Goal: Transaction & Acquisition: Book appointment/travel/reservation

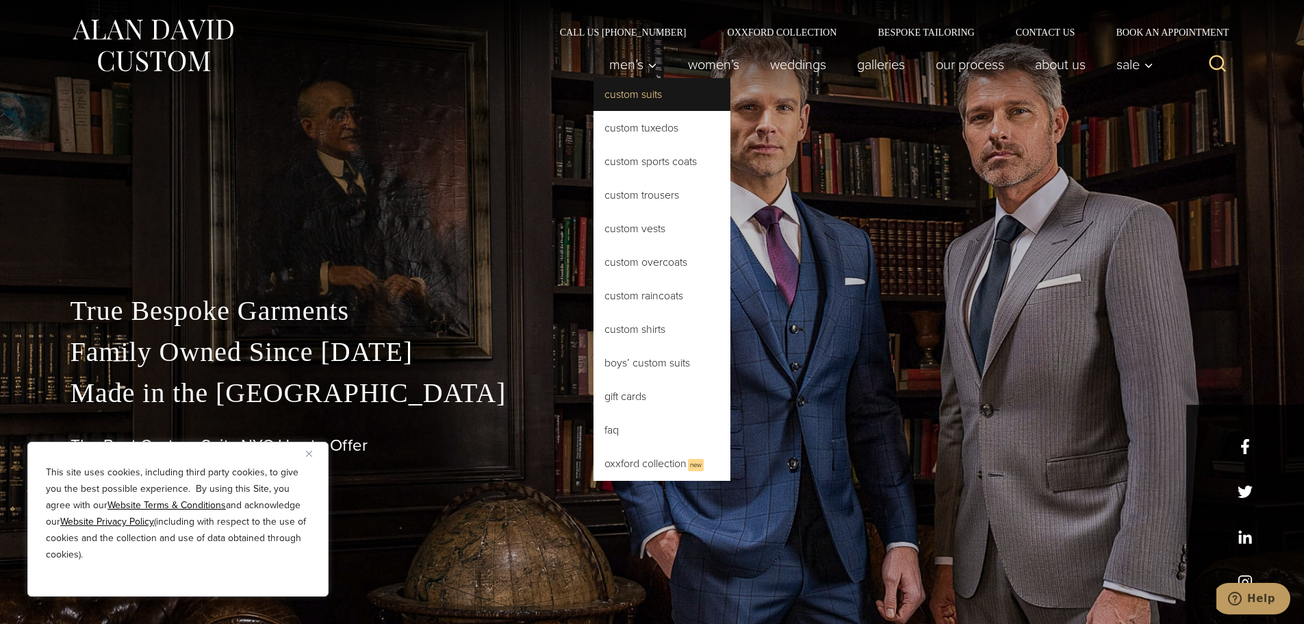
click at [642, 92] on link "Custom Suits" at bounding box center [662, 94] width 137 height 33
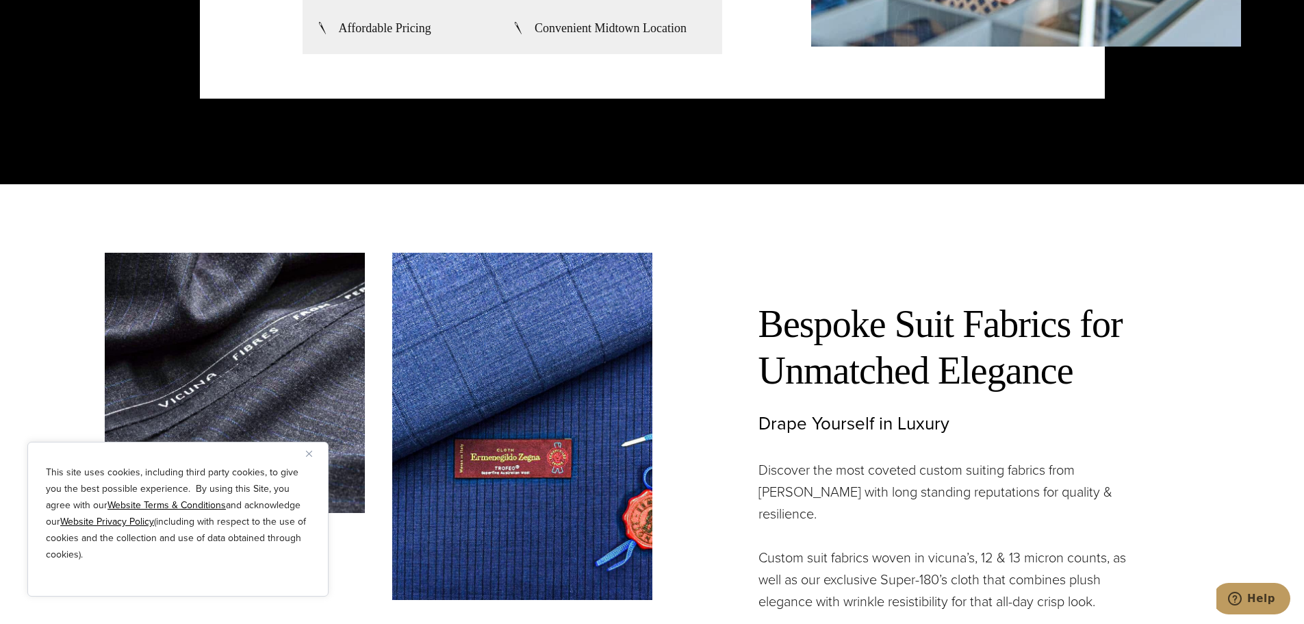
scroll to position [3971, 0]
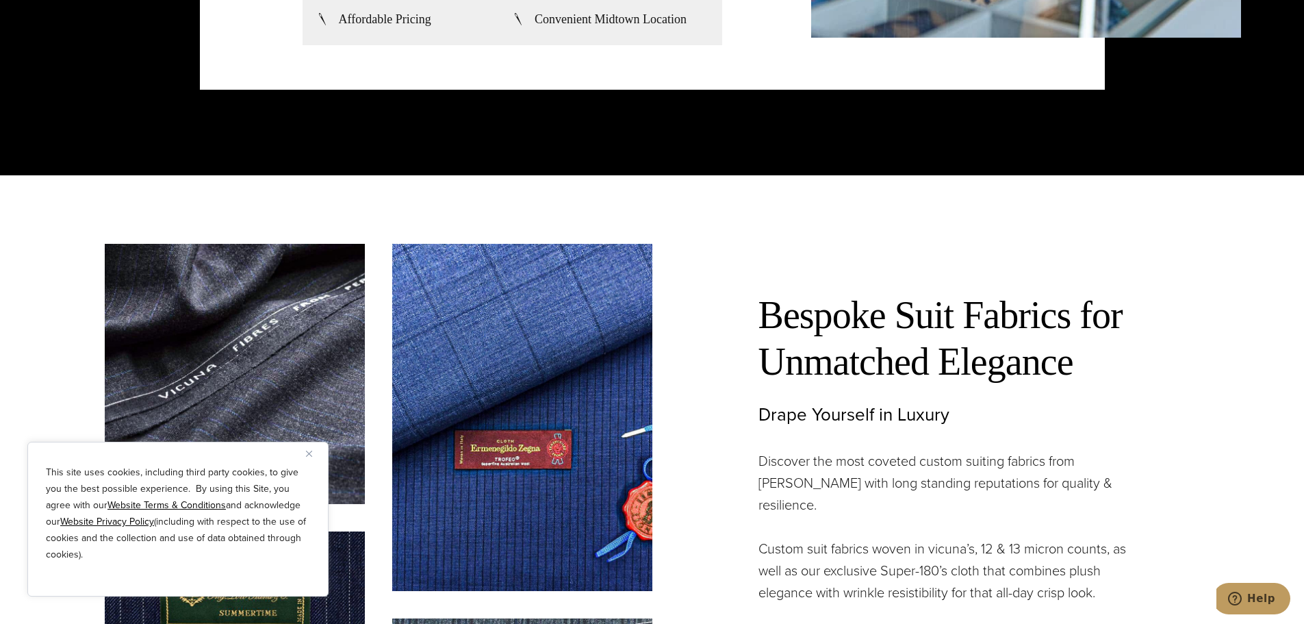
click at [307, 453] on img "Close" at bounding box center [309, 453] width 6 height 6
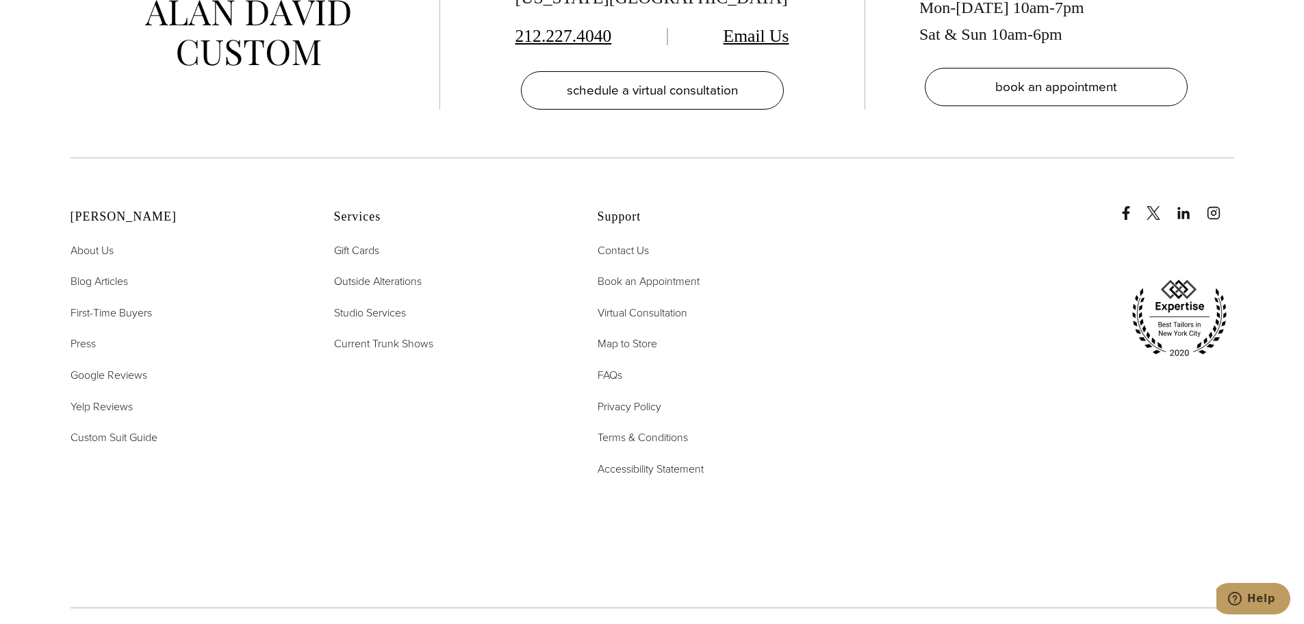
scroll to position [8832, 0]
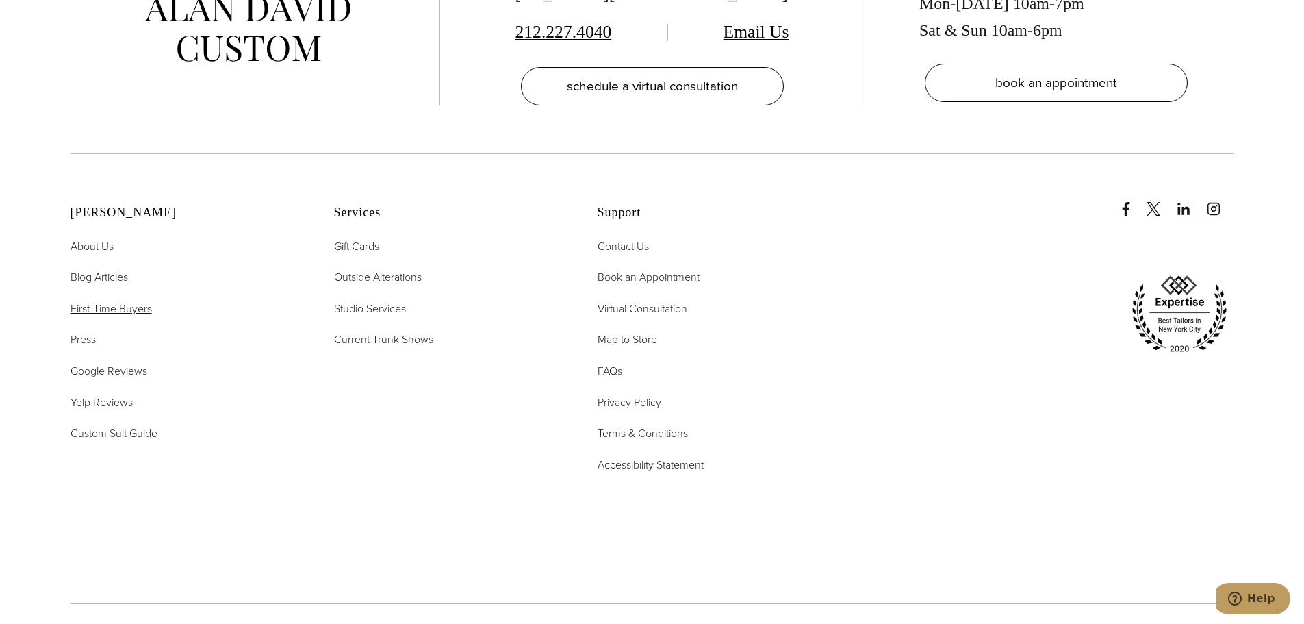
click at [116, 301] on span "First-Time Buyers" at bounding box center [111, 309] width 81 height 16
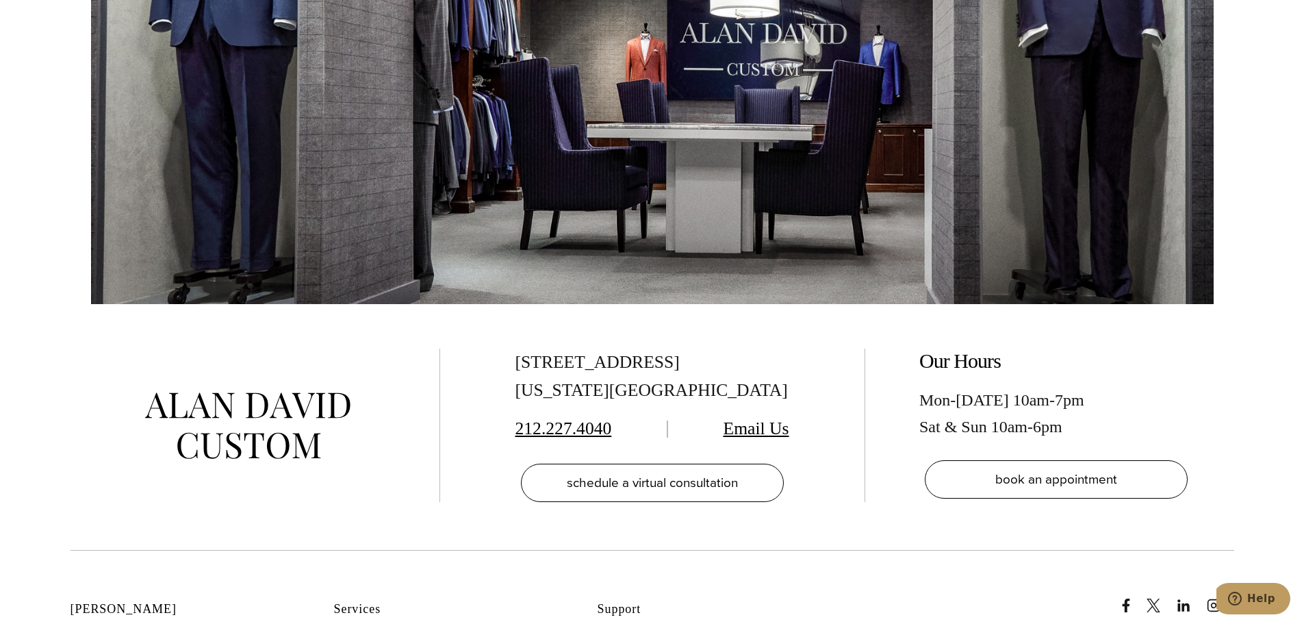
scroll to position [3081, 0]
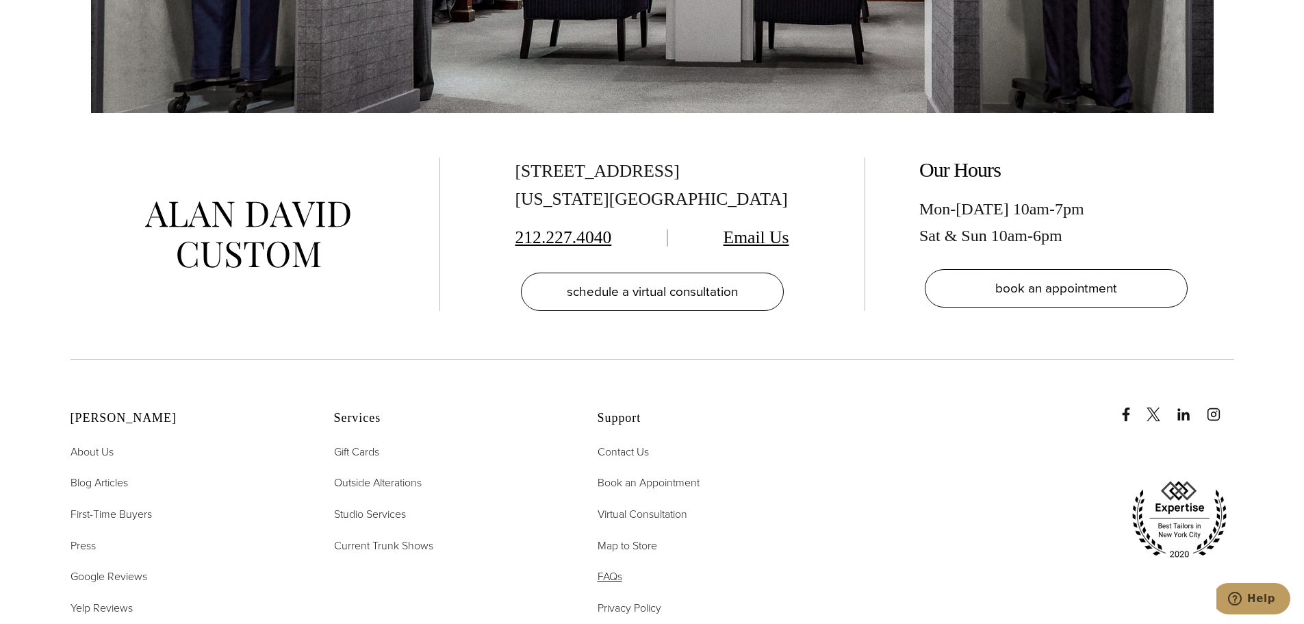
click at [605, 568] on span "FAQs" at bounding box center [610, 576] width 25 height 16
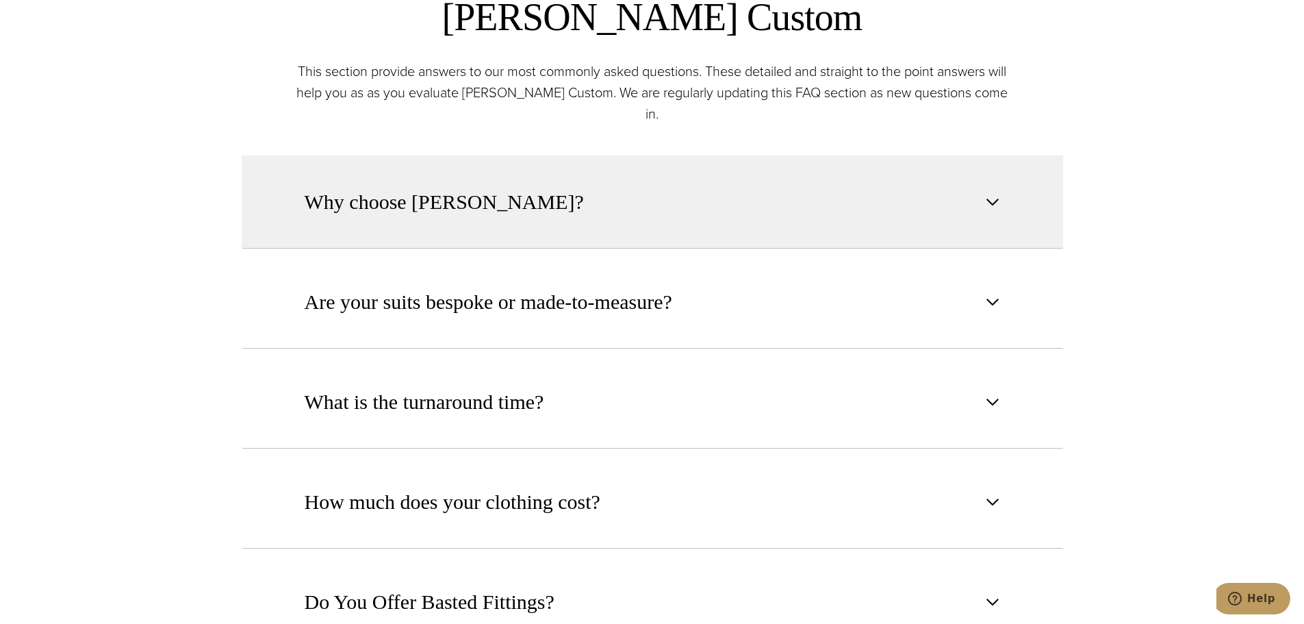
scroll to position [753, 0]
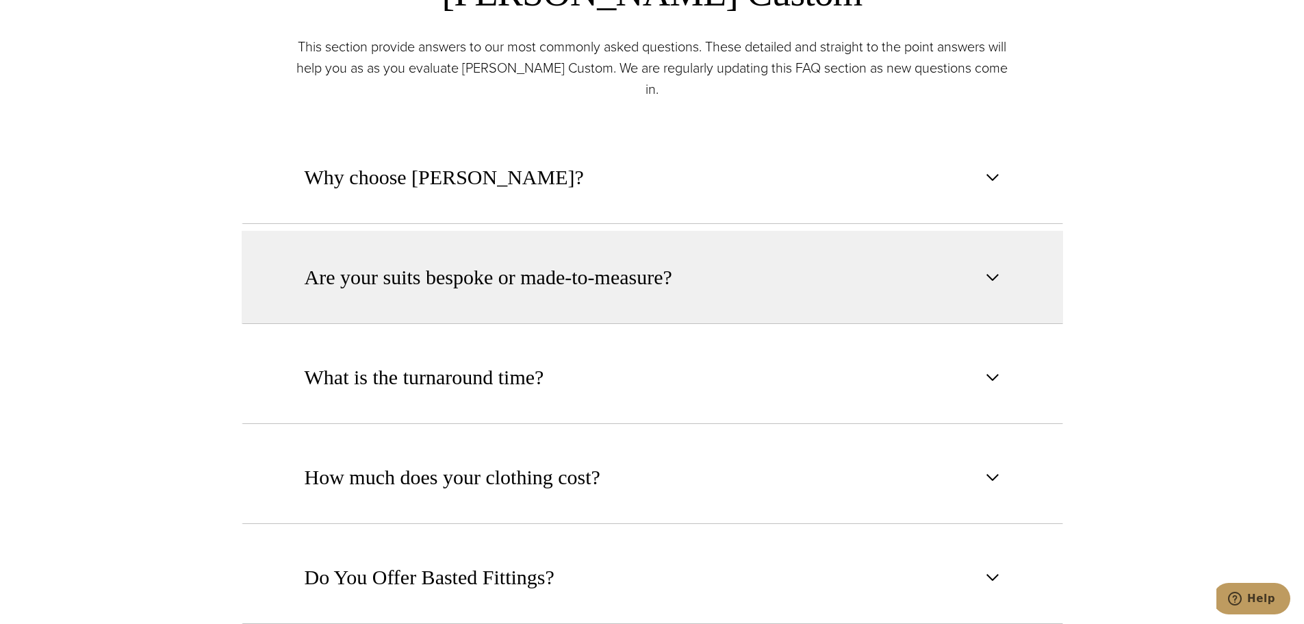
click at [500, 274] on button "Are your suits bespoke or made-to-measure?" at bounding box center [653, 277] width 822 height 93
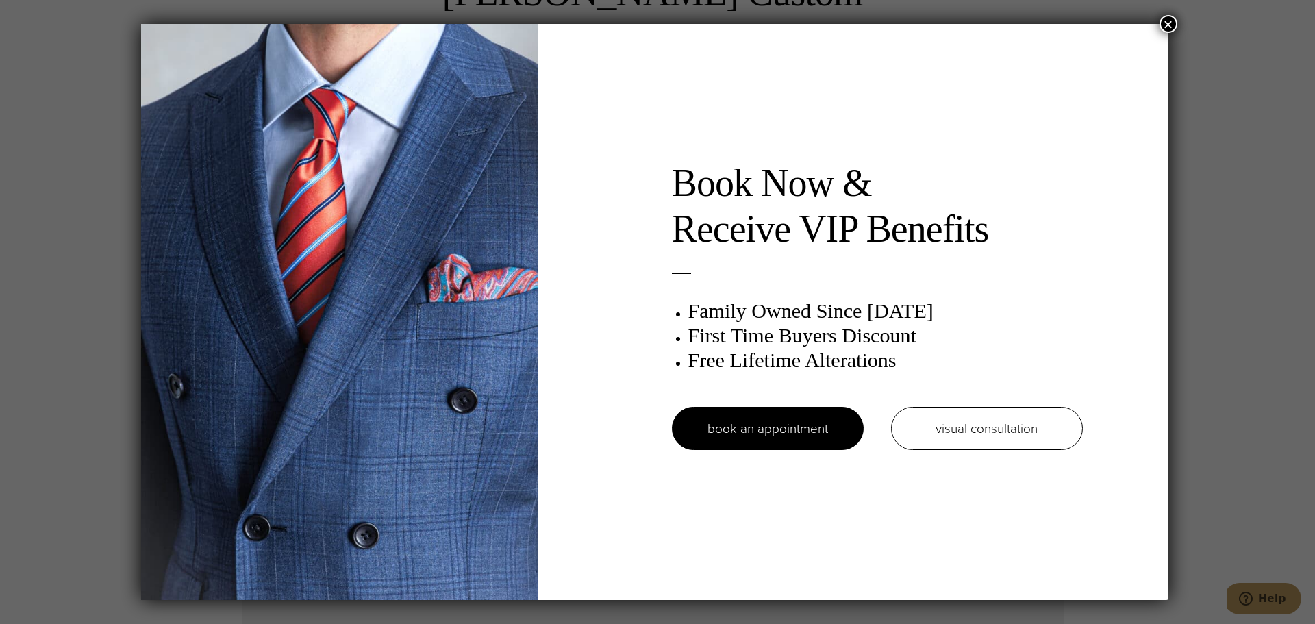
click at [1167, 21] on button "×" at bounding box center [1168, 24] width 18 height 18
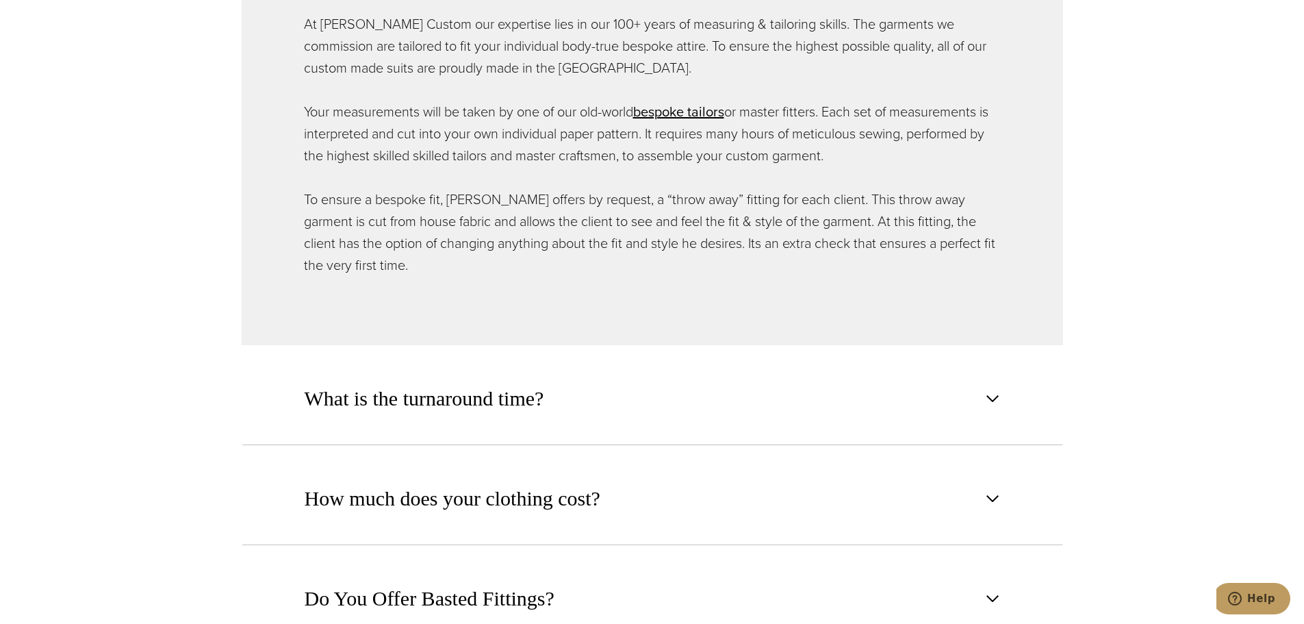
scroll to position [1095, 0]
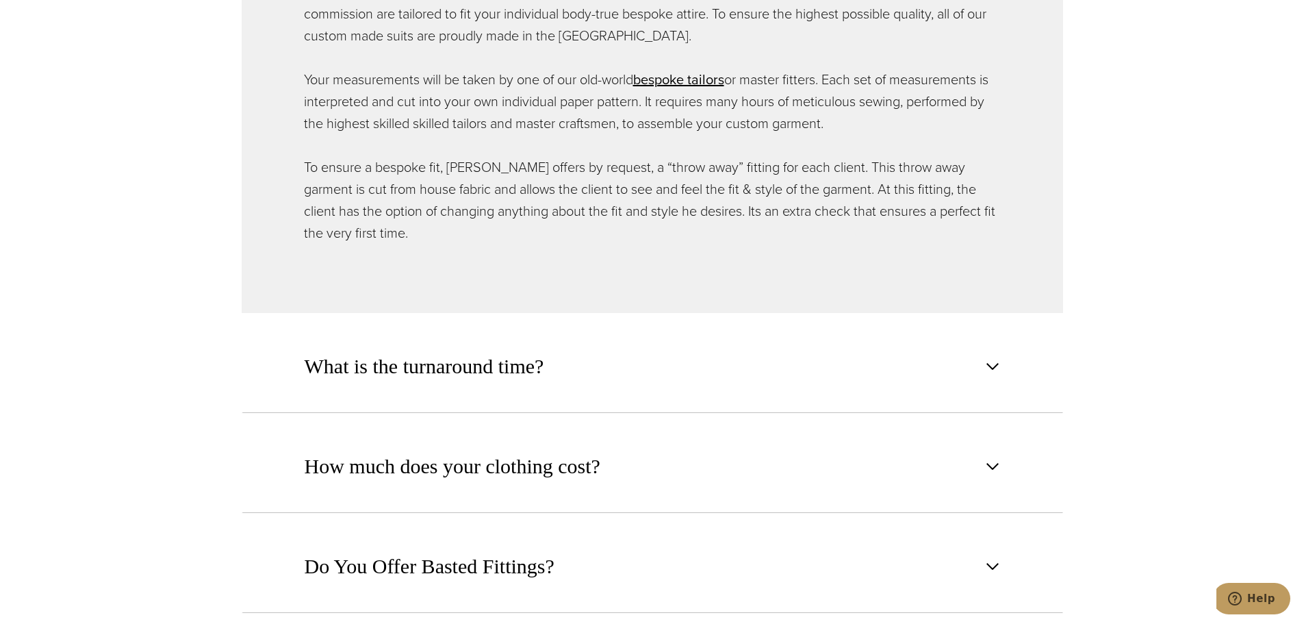
click at [778, 345] on button "What is the turnaround time?" at bounding box center [653, 366] width 822 height 93
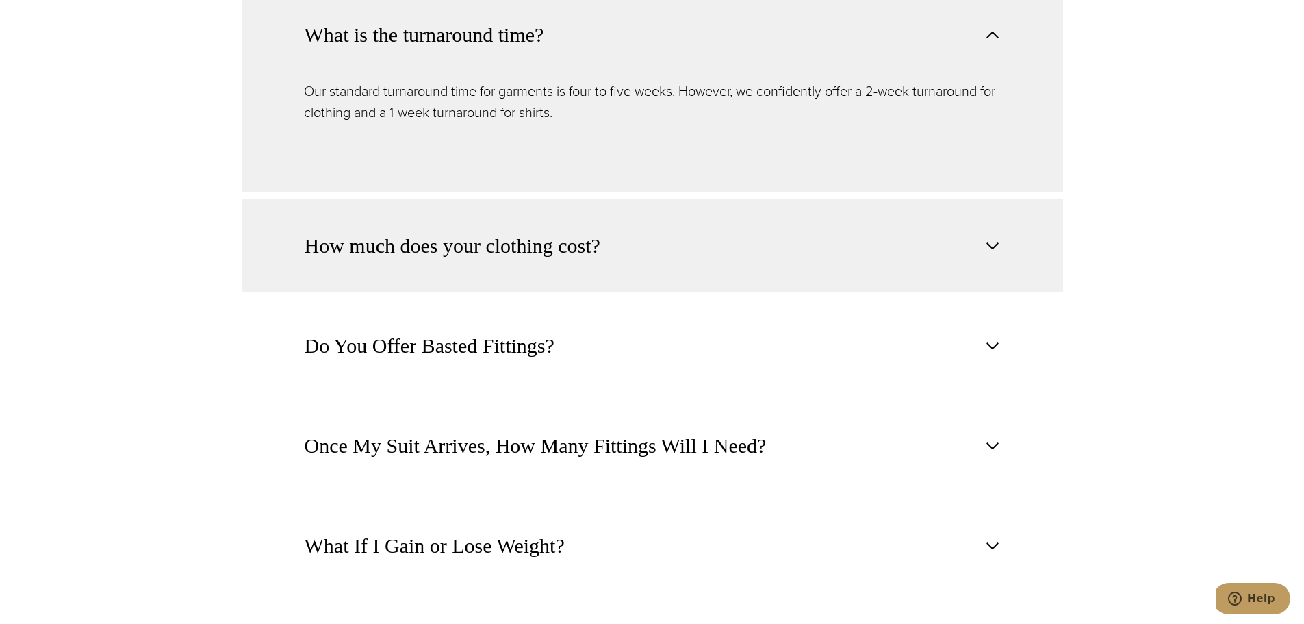
click at [763, 246] on button "How much does your clothing cost?" at bounding box center [653, 245] width 822 height 93
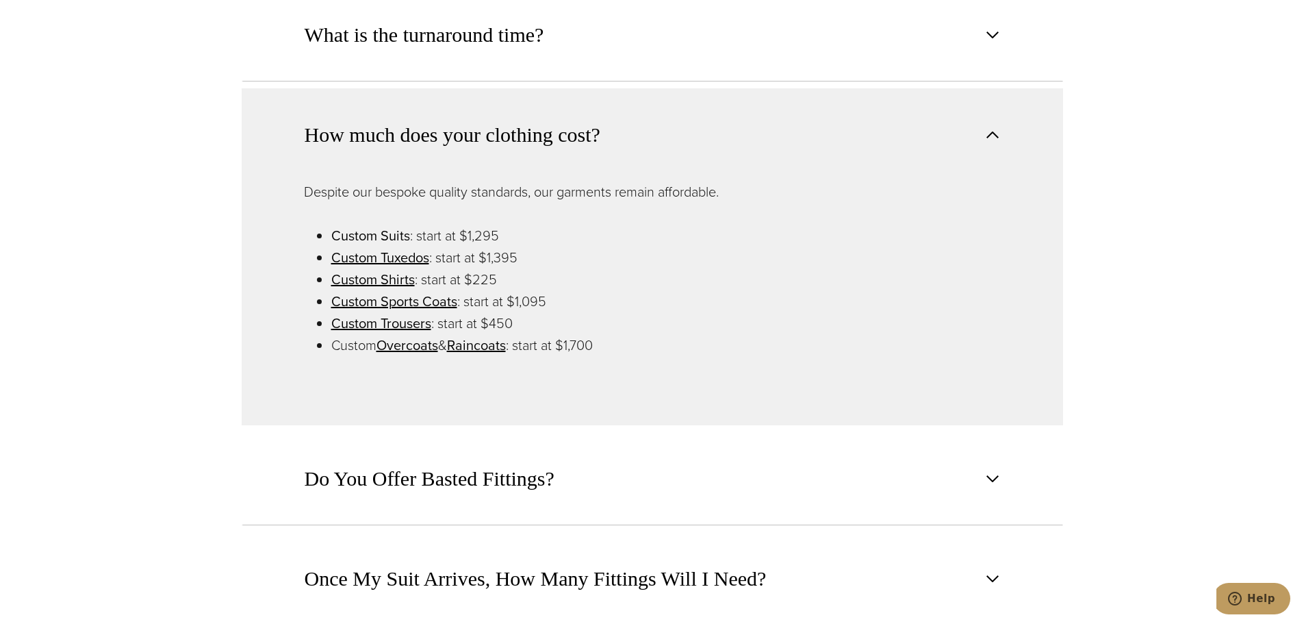
click at [363, 225] on link "Custom Suits" at bounding box center [370, 235] width 79 height 21
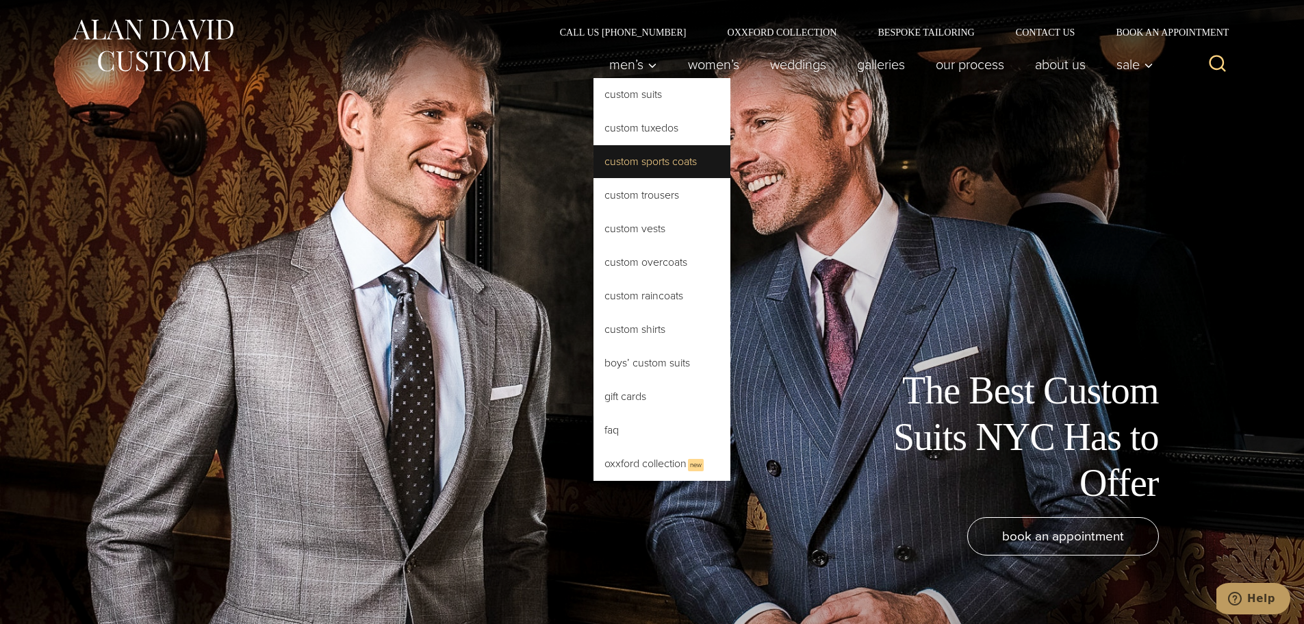
click at [629, 166] on link "Custom Sports Coats" at bounding box center [662, 161] width 137 height 33
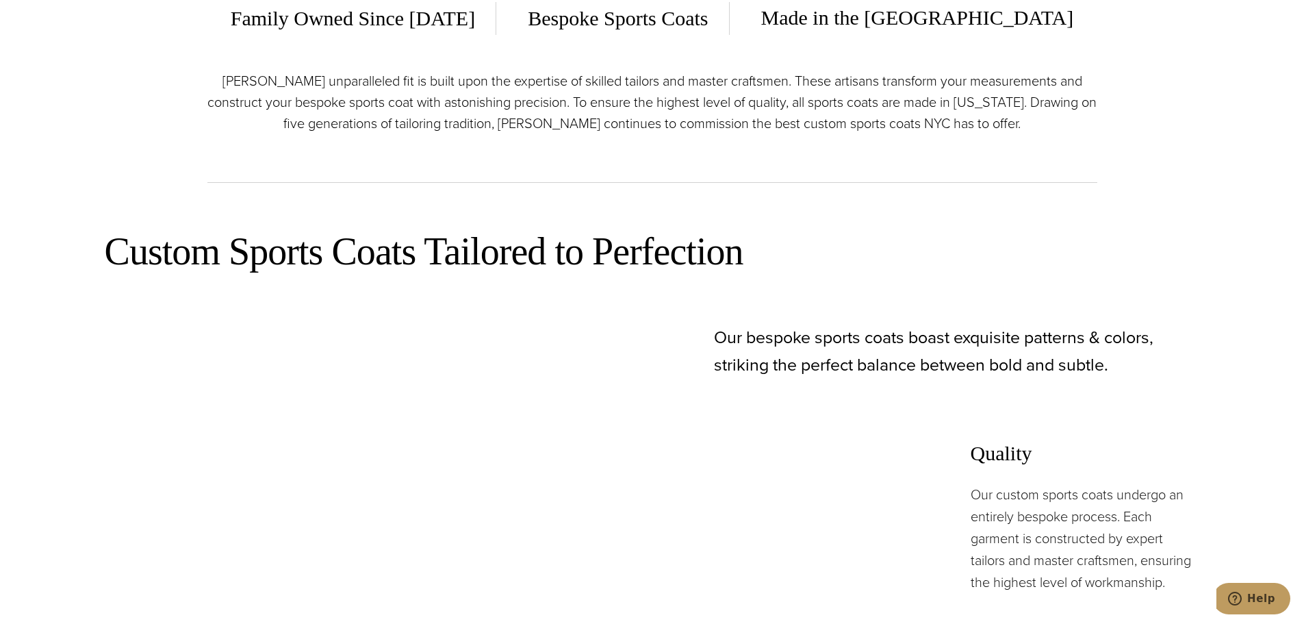
scroll to position [411, 0]
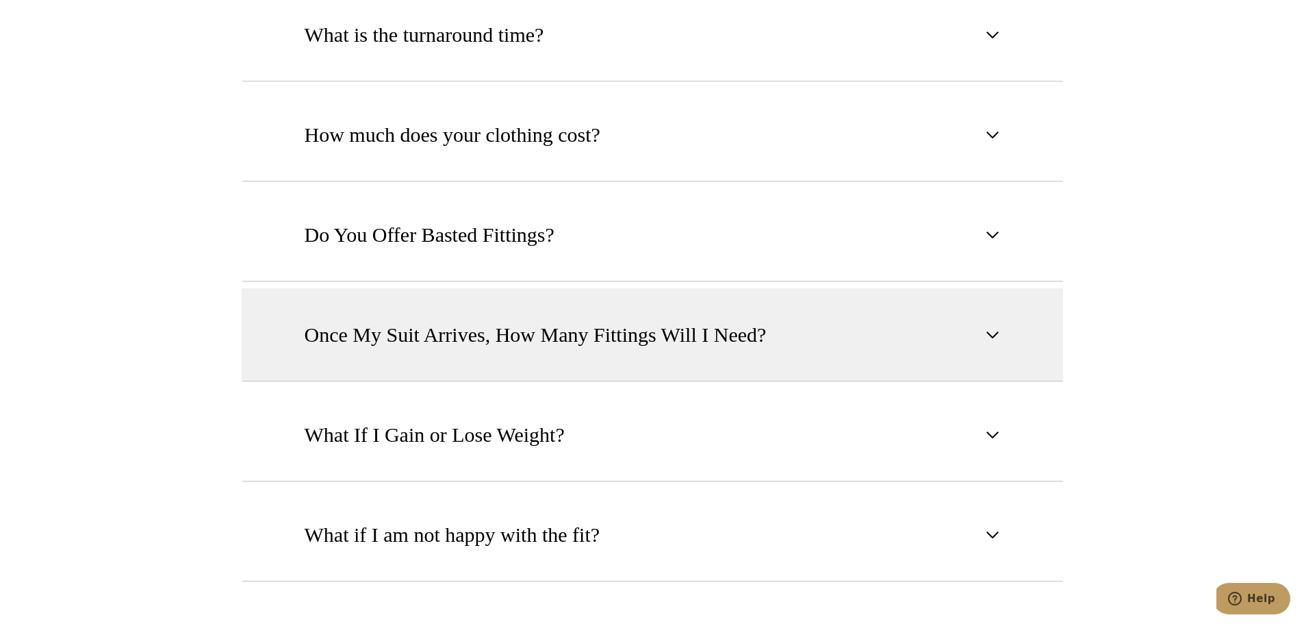
click at [630, 320] on span "Once My Suit Arrives, How Many Fittings Will I Need?" at bounding box center [536, 335] width 462 height 30
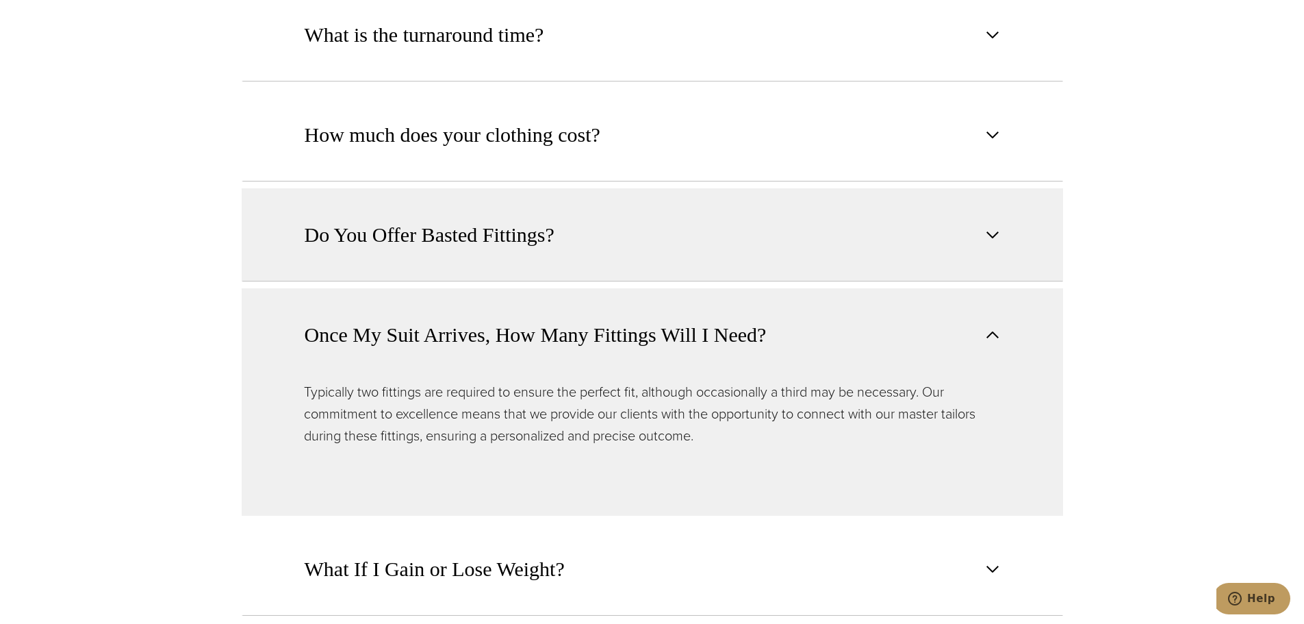
click at [440, 220] on span "Do You Offer Basted Fittings?" at bounding box center [430, 235] width 250 height 30
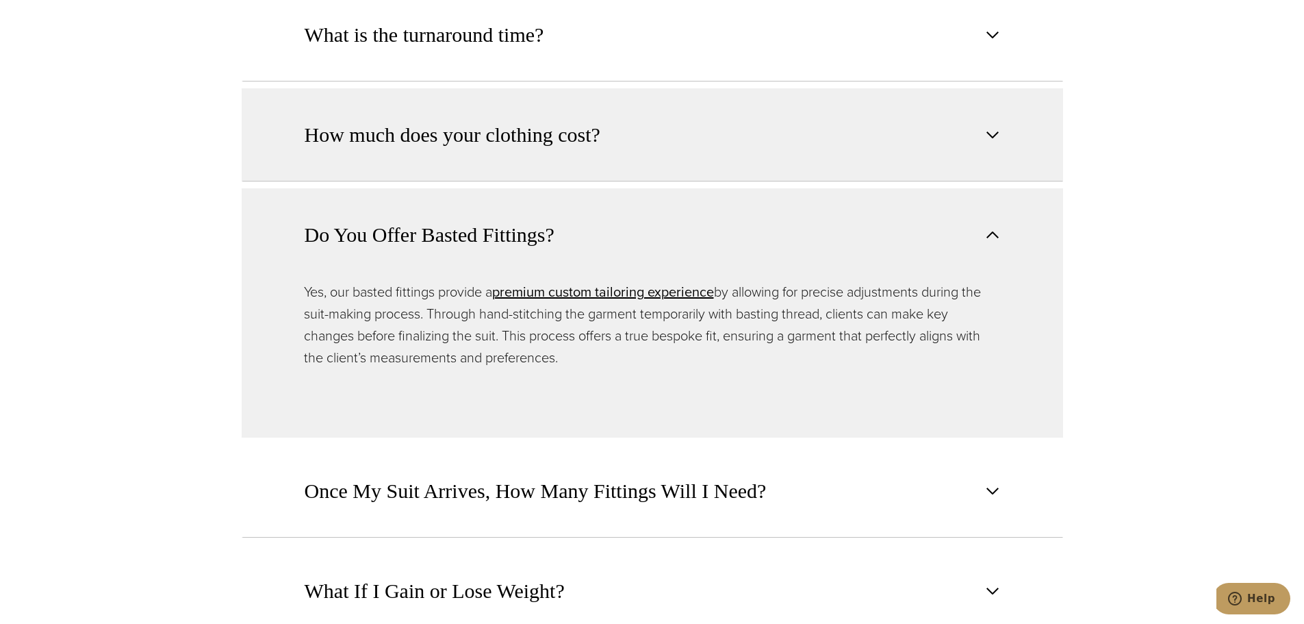
click at [456, 125] on span "How much does your clothing cost?" at bounding box center [453, 135] width 296 height 30
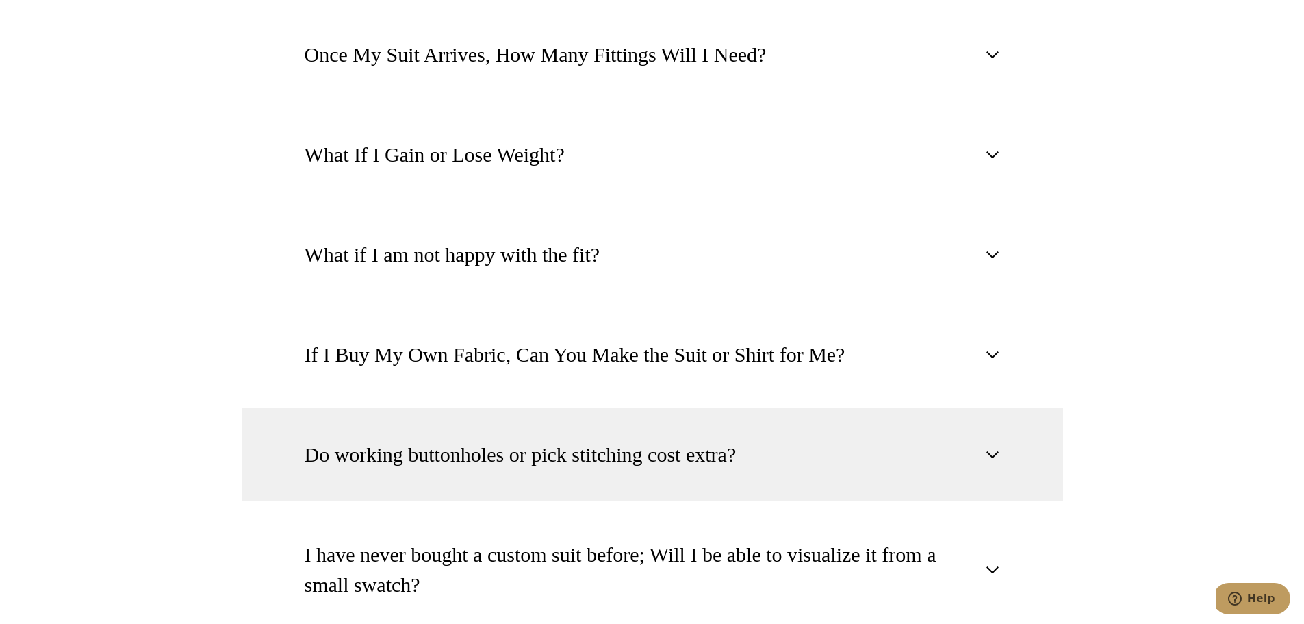
scroll to position [1643, 0]
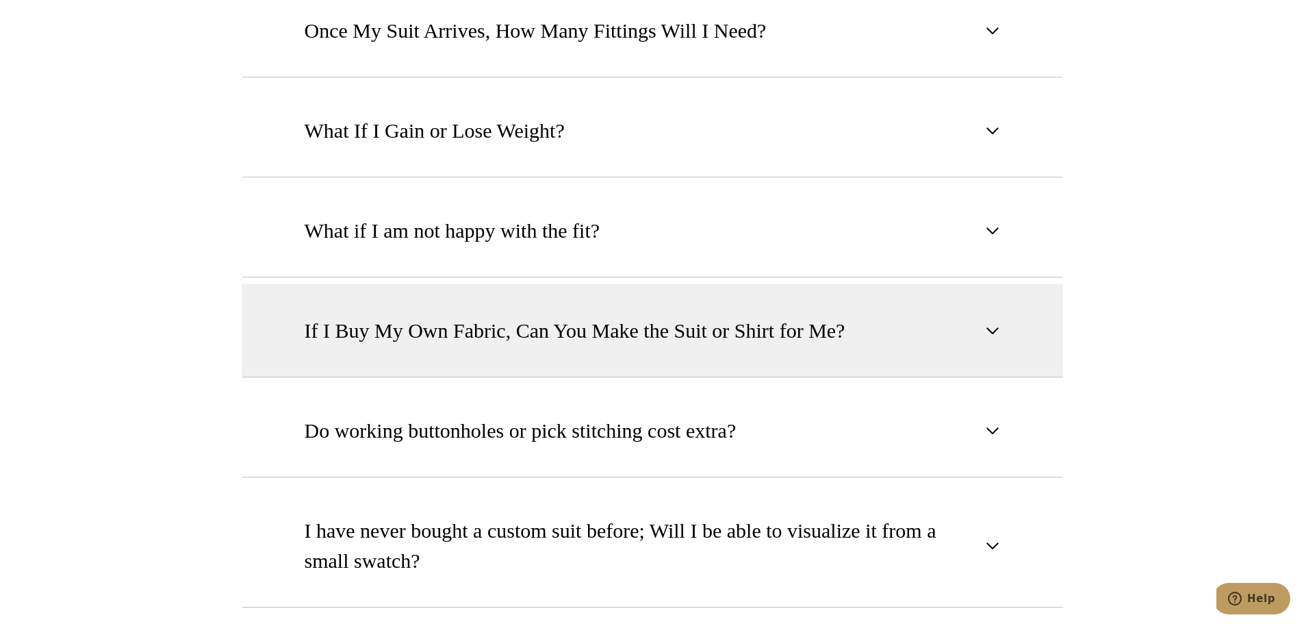
click at [789, 316] on span "If I Buy My Own Fabric, Can You Make the Suit or Shirt for Me?" at bounding box center [575, 331] width 541 height 30
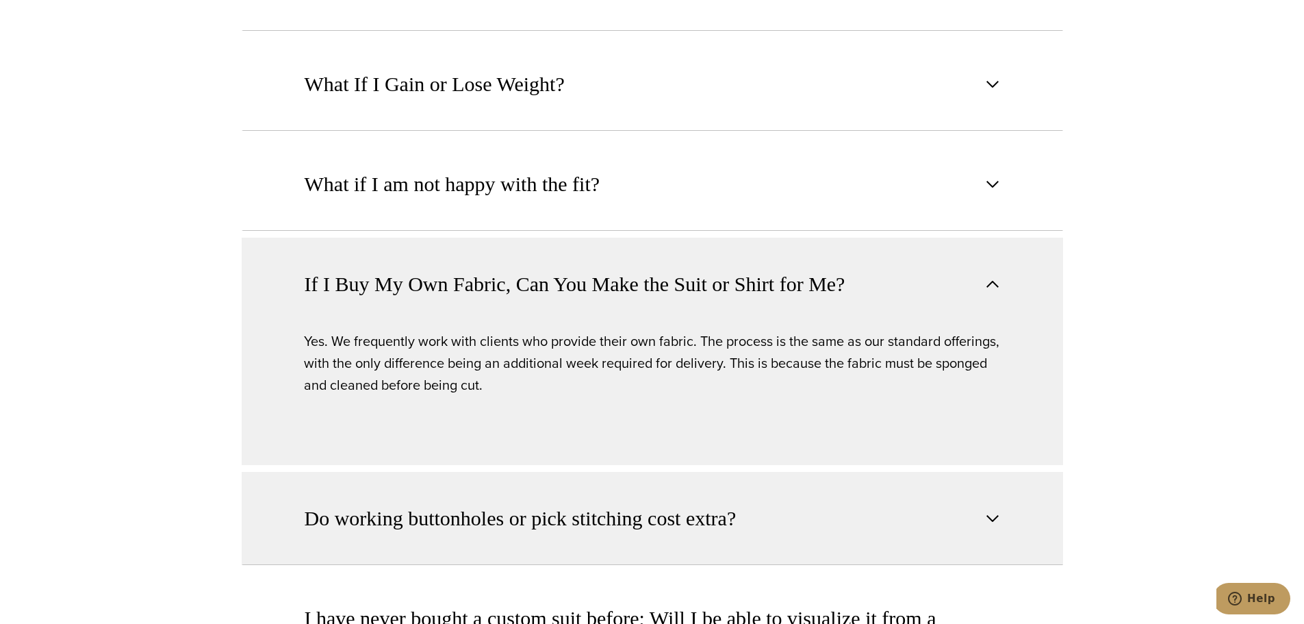
scroll to position [1669, 0]
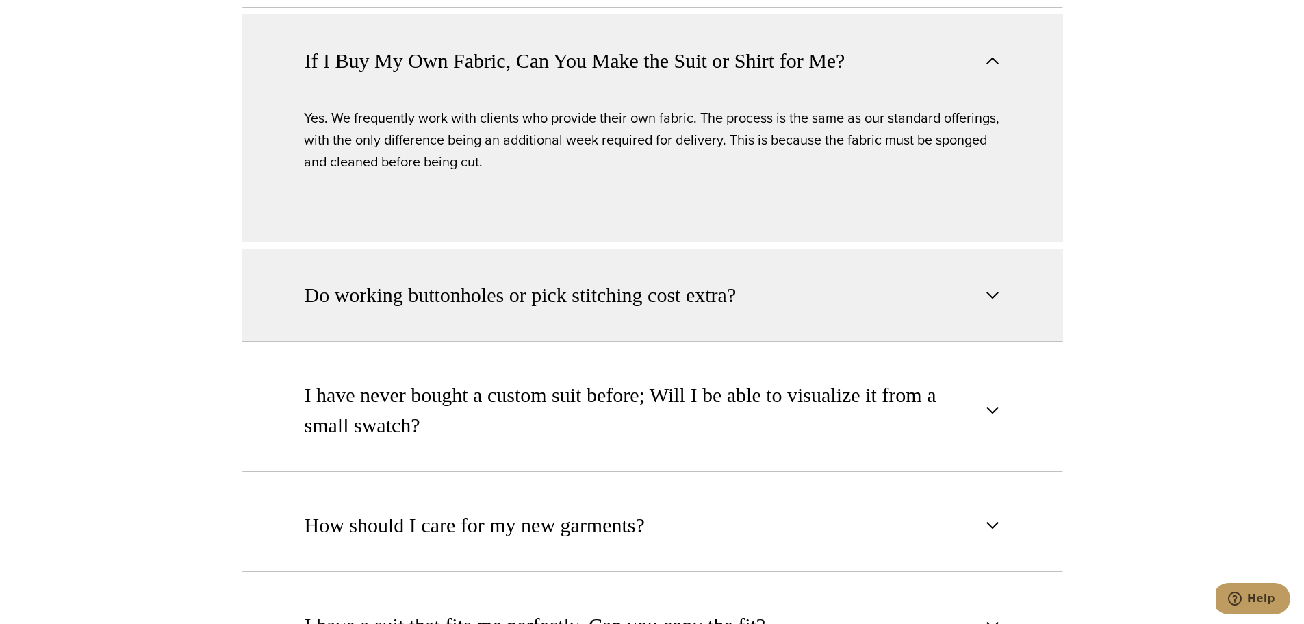
click at [724, 280] on span "Do working buttonholes or pick stitching cost extra?" at bounding box center [521, 295] width 432 height 30
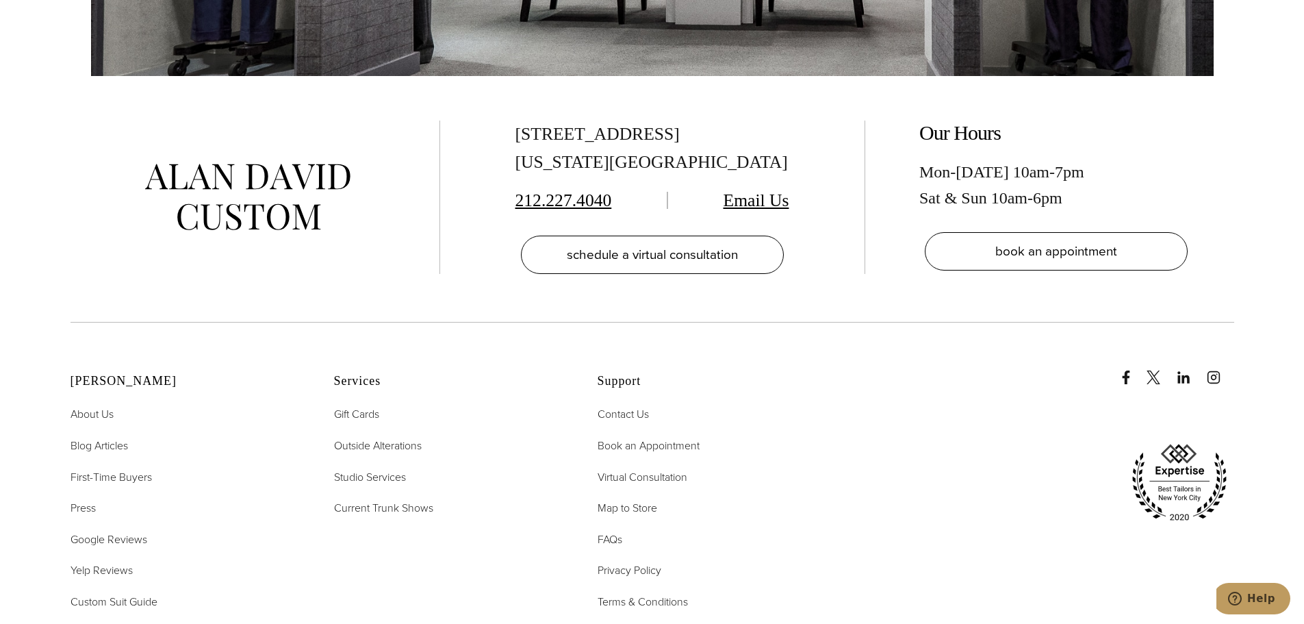
scroll to position [2902, 0]
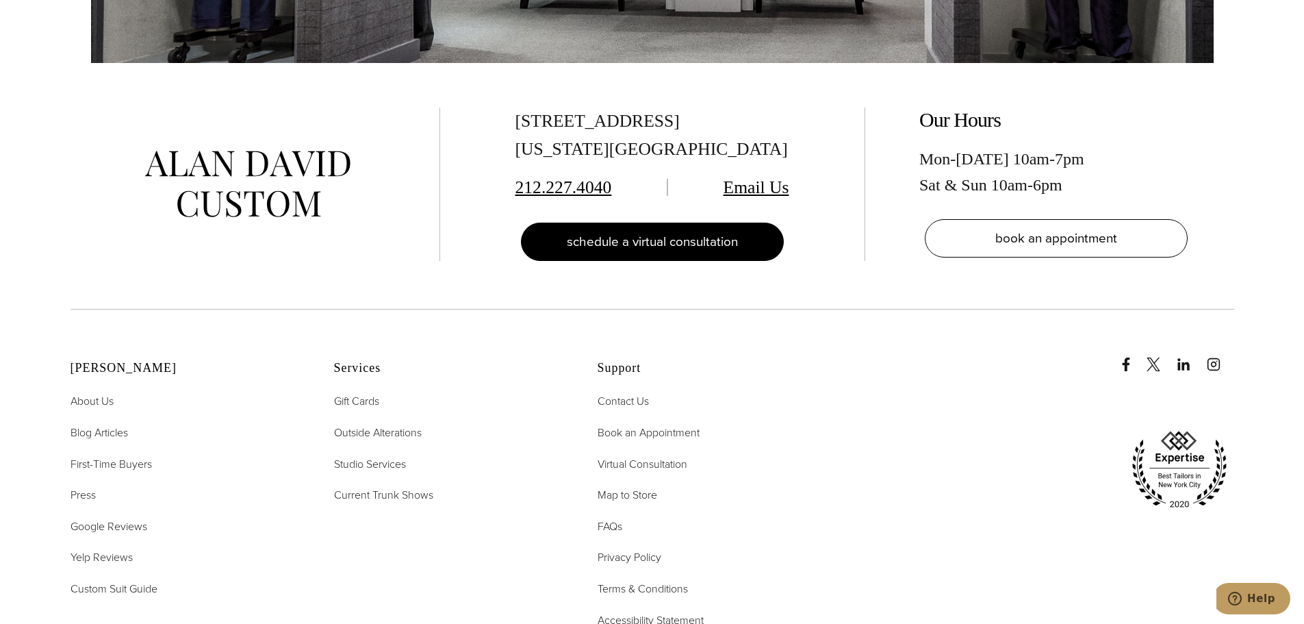
click at [672, 231] on span "schedule a virtual consultation" at bounding box center [652, 241] width 171 height 20
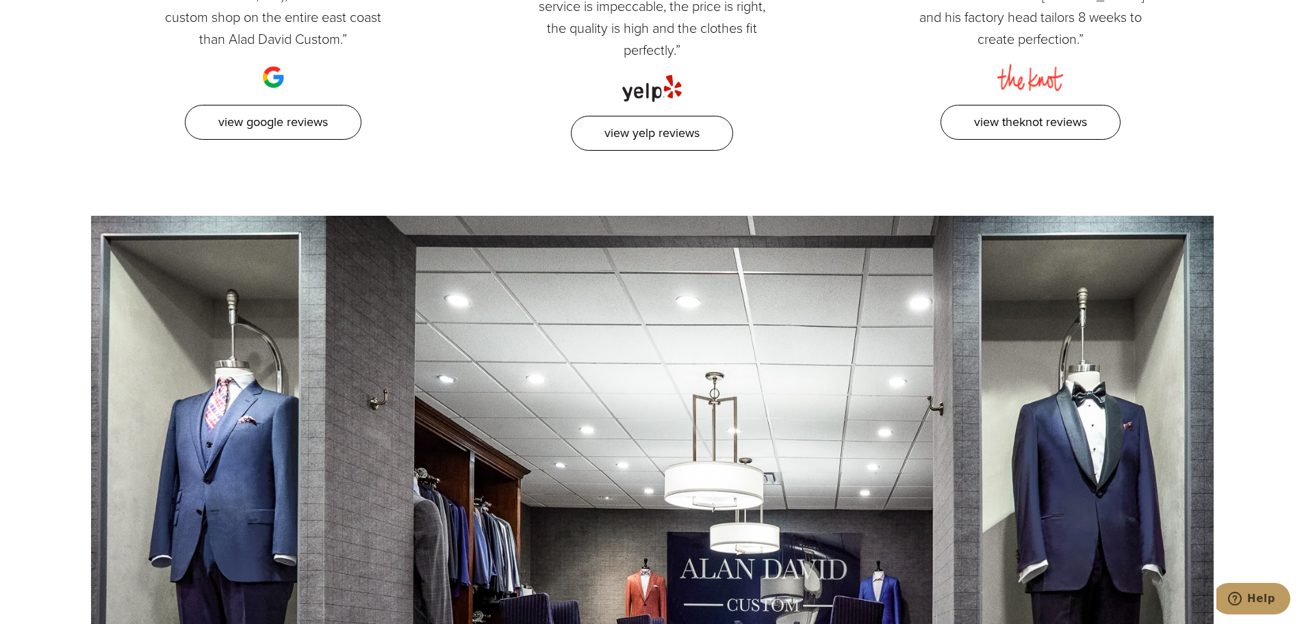
scroll to position [2396, 0]
